Goal: Task Accomplishment & Management: Use online tool/utility

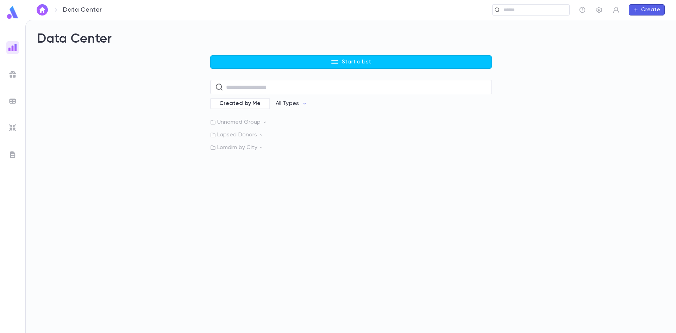
click at [10, 129] on img at bounding box center [12, 128] width 8 height 8
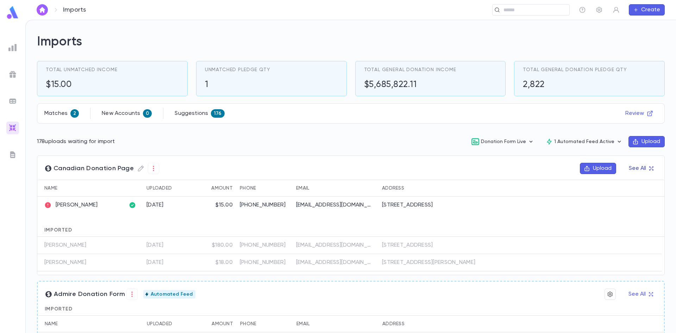
click at [626, 168] on button "See All" at bounding box center [640, 168] width 33 height 11
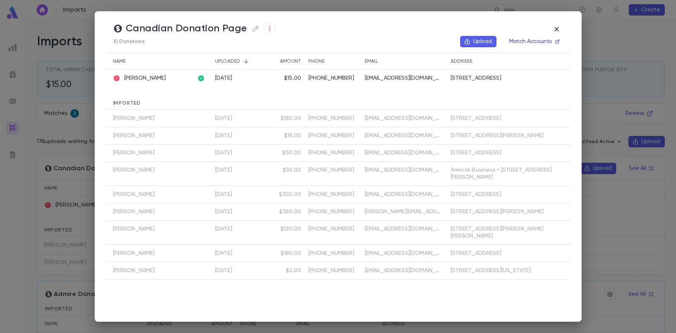
click at [531, 42] on button "Match Accounts" at bounding box center [534, 41] width 58 height 11
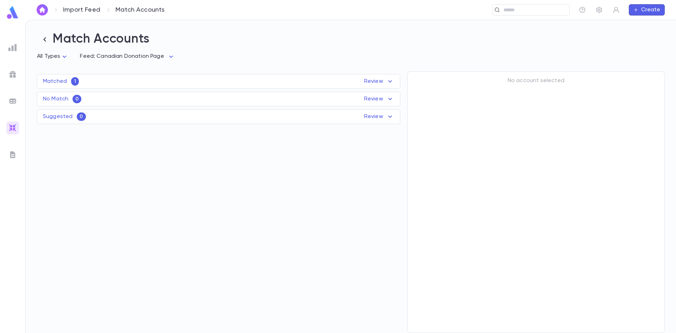
click at [154, 77] on div "Matched 1 Review Name Feed Uploaded Phone Email Address Amount Basch, Yermiah C…" at bounding box center [218, 81] width 363 height 15
click at [145, 82] on div "Matched 1 Review" at bounding box center [218, 81] width 362 height 8
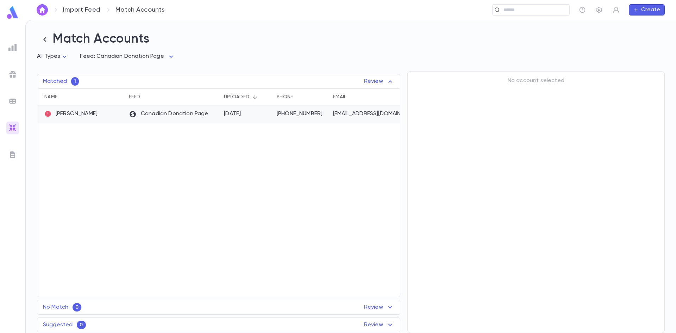
click at [143, 123] on div "Canadian Donation Page" at bounding box center [172, 114] width 95 height 18
